Goal: Task Accomplishment & Management: Use online tool/utility

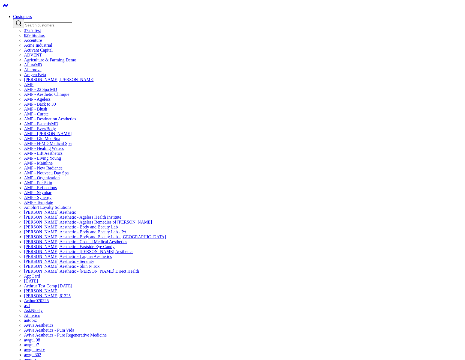
click at [72, 22] on input "Search customers input" at bounding box center [48, 25] width 48 height 6
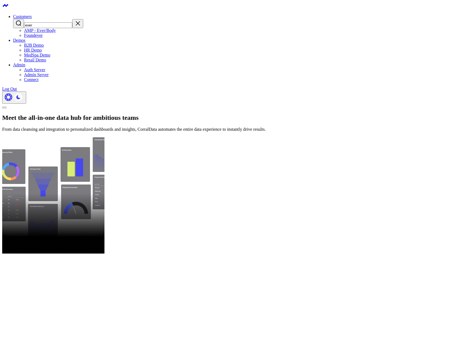
drag, startPoint x: 230, startPoint y: 21, endPoint x: 211, endPoint y: 21, distance: 19.1
click at [211, 21] on div "ever" at bounding box center [238, 23] width 450 height 9
type input "org"
click at [68, 254] on div at bounding box center [232, 275] width 461 height 42
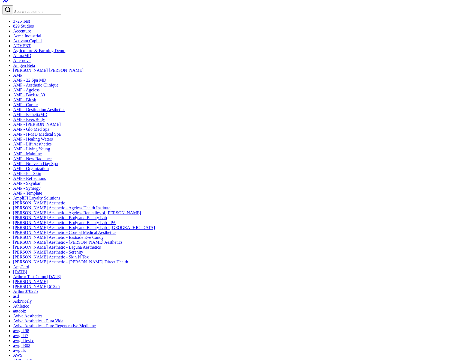
scroll to position [152, 0]
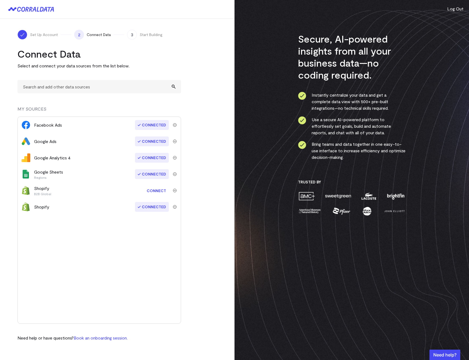
click at [159, 190] on link "Connect" at bounding box center [156, 190] width 25 height 10
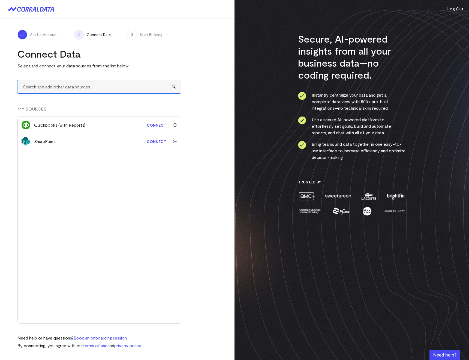
click at [52, 82] on input "text" at bounding box center [99, 86] width 164 height 13
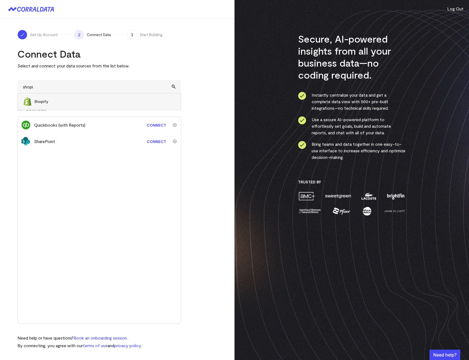
click at [56, 107] on li "Shopify" at bounding box center [99, 101] width 163 height 16
type input "Shopify"
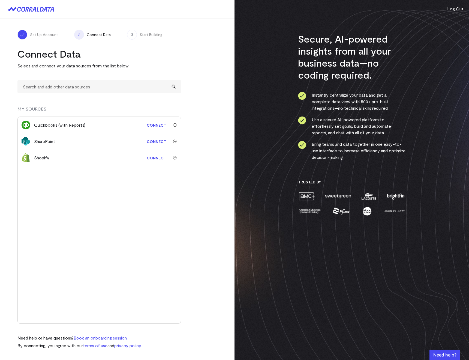
click at [155, 158] on link "Connect" at bounding box center [156, 158] width 25 height 10
